Goal: Use online tool/utility: Use online tool/utility

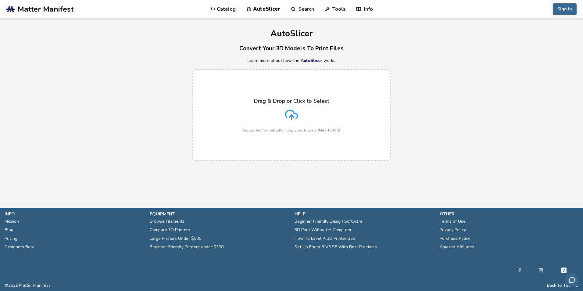
click at [294, 113] on icon at bounding box center [292, 114] width 12 height 8
click at [0, 0] on input "Drag & Drop or Click to Select Supported format: .stls, .obj, .zips, folders (M…" at bounding box center [0, 0] width 0 height 0
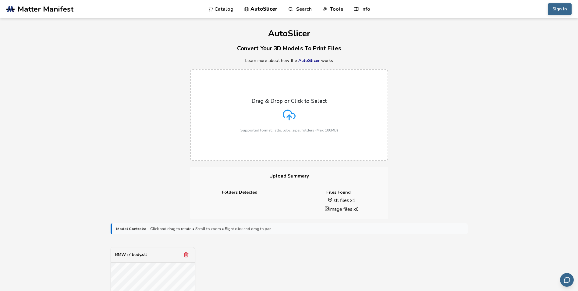
scroll to position [152, 0]
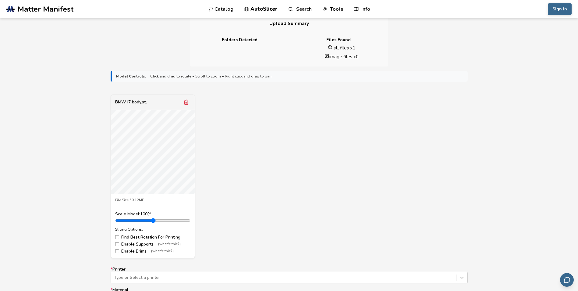
click at [145, 214] on div "Scale Model: 100 %" at bounding box center [152, 214] width 75 height 5
drag, startPoint x: 131, startPoint y: 220, endPoint x: 214, endPoint y: 222, distance: 82.9
type input "*"
click at [190, 222] on input "range" at bounding box center [152, 220] width 75 height 5
click at [368, 164] on div "BMW i7 body.stl File Size: 59.12MB Scale Model: 500 % Slicing Options: Find Bes…" at bounding box center [289, 176] width 357 height 164
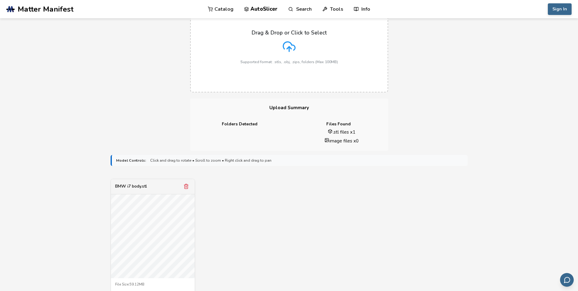
scroll to position [30, 0]
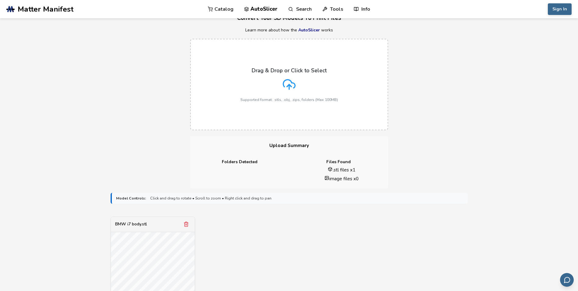
click at [203, 199] on span "Click and drag to rotate • Scroll to zoom • Right click and drag to pan" at bounding box center [210, 198] width 121 height 4
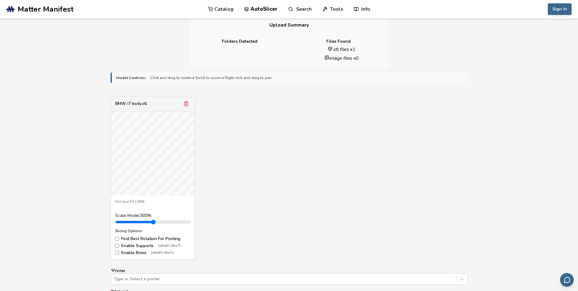
scroll to position [152, 0]
click at [143, 242] on label "Enable Supports (what's this?)" at bounding box center [152, 244] width 75 height 5
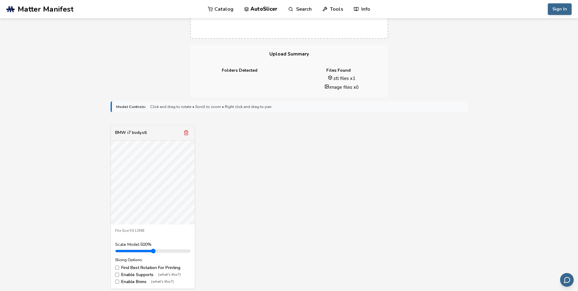
scroll to position [0, 0]
